Goal: Check status: Check status

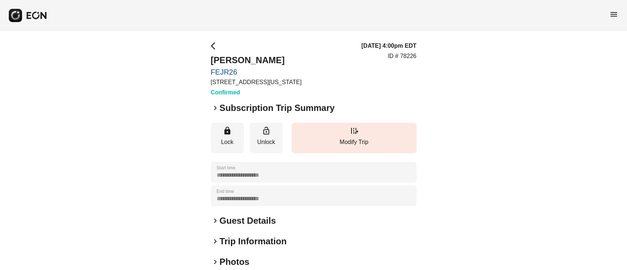
click at [223, 107] on h2 "Subscription Trip Summary" at bounding box center [277, 108] width 115 height 12
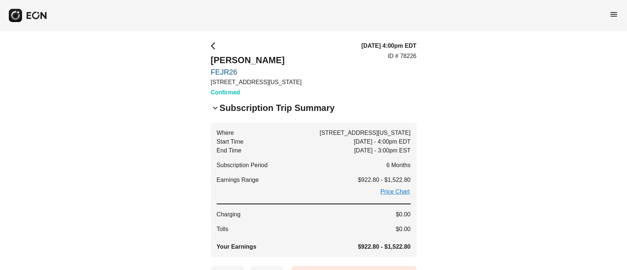
click at [222, 107] on h2 "Subscription Trip Summary" at bounding box center [277, 108] width 115 height 12
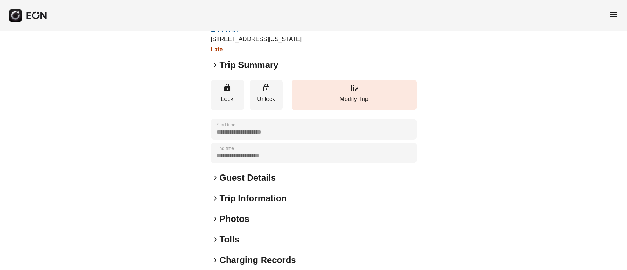
scroll to position [97, 0]
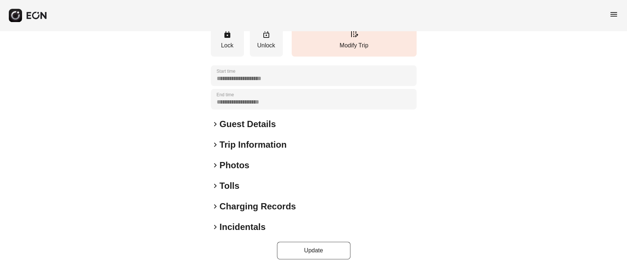
click at [225, 171] on h2 "Photos" at bounding box center [235, 165] width 30 height 12
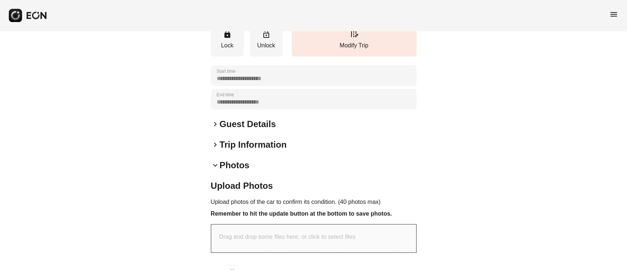
click at [225, 164] on h2 "Photos" at bounding box center [235, 165] width 30 height 12
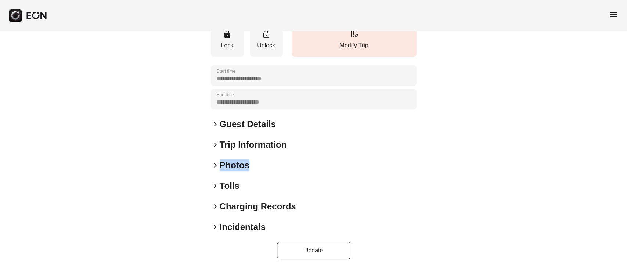
click at [225, 164] on h2 "Photos" at bounding box center [235, 165] width 30 height 12
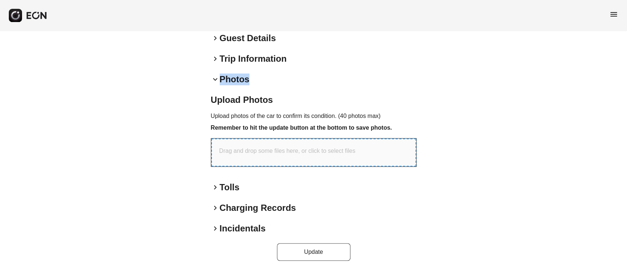
scroll to position [184, 0]
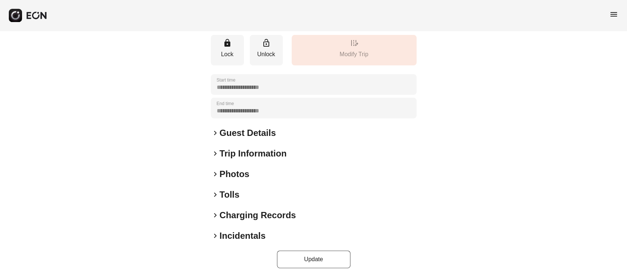
scroll to position [126, 0]
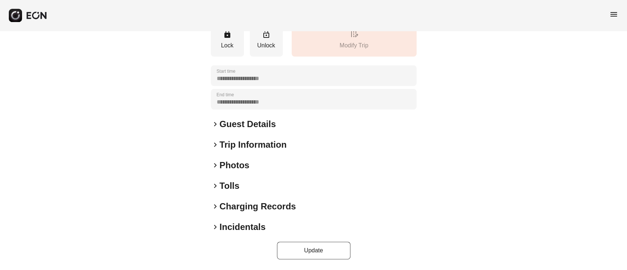
click at [233, 159] on h2 "Photos" at bounding box center [235, 165] width 30 height 12
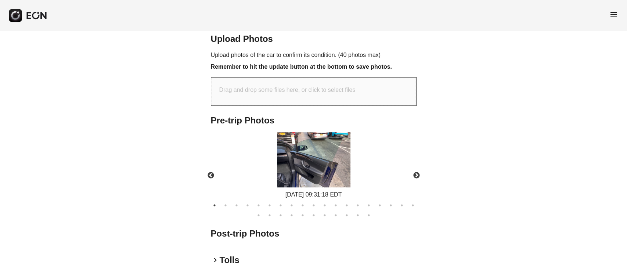
scroll to position [322, 0]
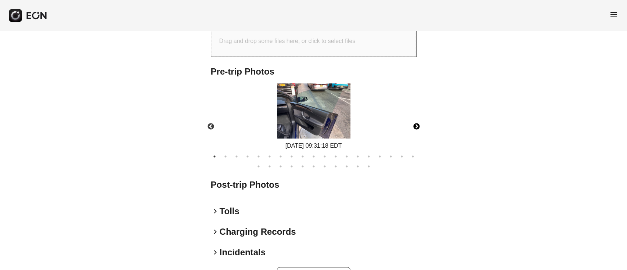
click at [419, 122] on button "Next" at bounding box center [416, 127] width 26 height 26
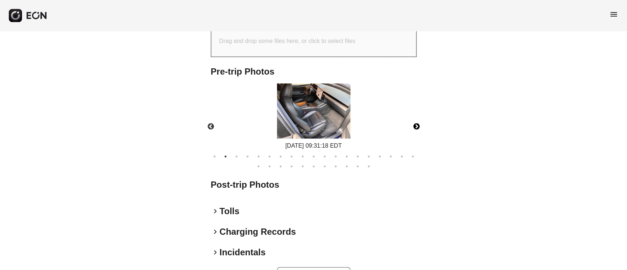
click at [419, 122] on button "Next" at bounding box center [416, 127] width 26 height 26
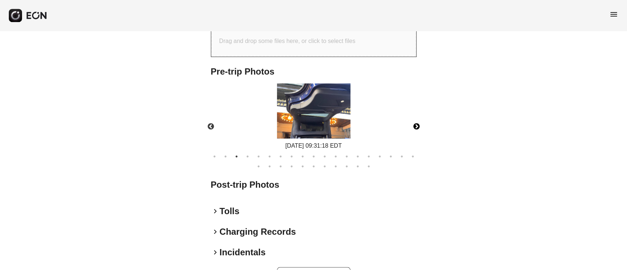
click at [414, 122] on button "Next" at bounding box center [416, 127] width 26 height 26
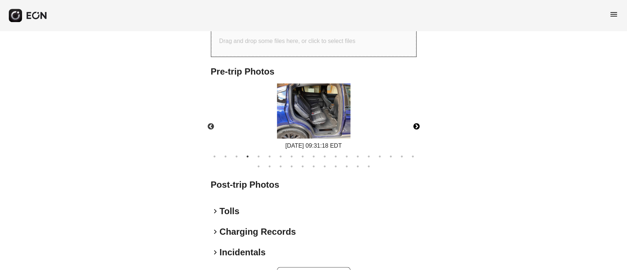
click at [414, 122] on button "Next" at bounding box center [416, 127] width 26 height 26
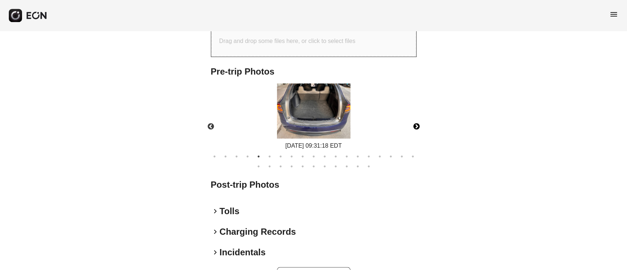
click at [414, 122] on button "Next" at bounding box center [416, 127] width 26 height 26
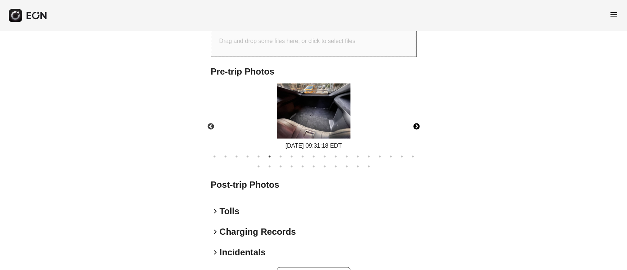
click at [414, 122] on button "Next" at bounding box center [416, 127] width 26 height 26
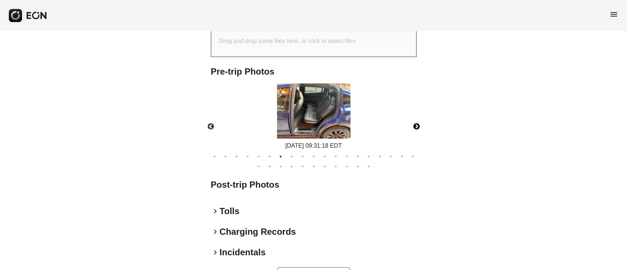
click at [414, 122] on button "Next" at bounding box center [416, 127] width 26 height 26
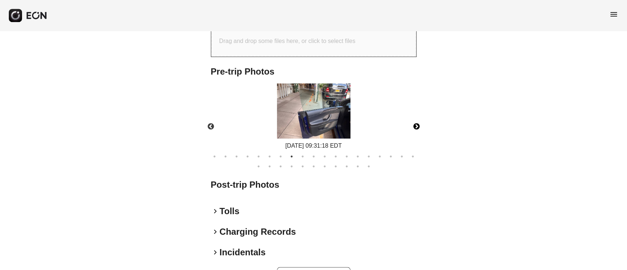
click at [414, 122] on button "Next" at bounding box center [416, 127] width 26 height 26
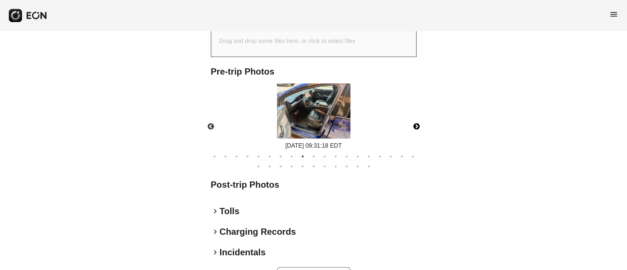
click at [414, 122] on button "Next" at bounding box center [416, 127] width 26 height 26
